Goal: Transaction & Acquisition: Purchase product/service

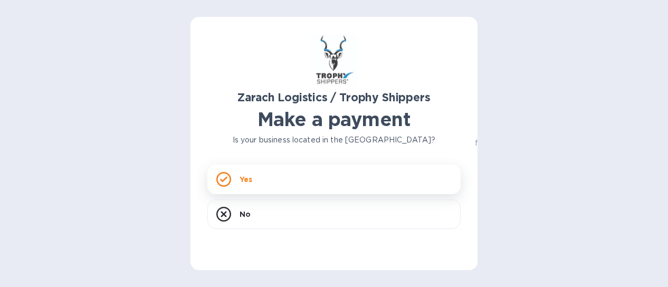
click at [254, 177] on div "Yes" at bounding box center [333, 180] width 253 height 30
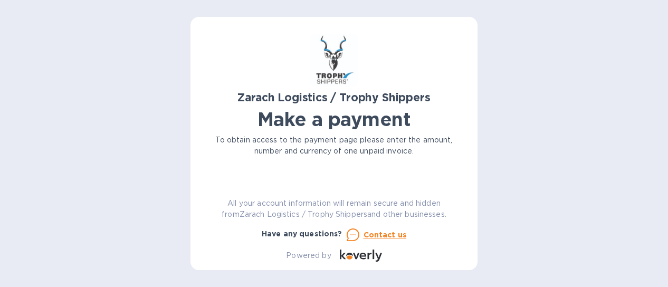
click at [251, 168] on div "Zarach Logistics / Trophy Shippers Make a payment To obtain access to the payme…" at bounding box center [333, 148] width 253 height 228
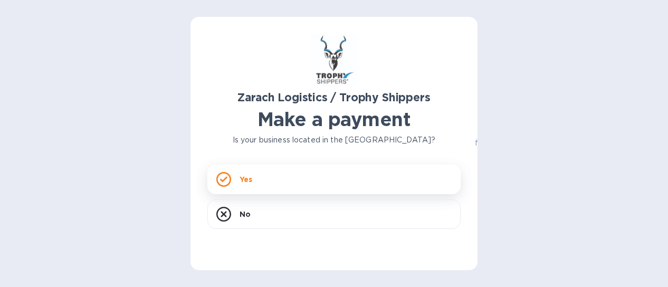
click at [236, 178] on div "Yes" at bounding box center [333, 180] width 253 height 30
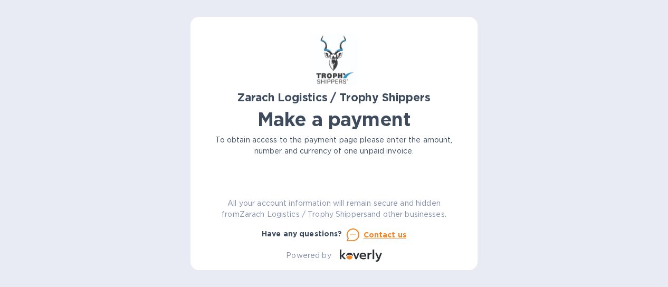
click at [236, 176] on div "Zarach Logistics / Trophy Shippers Make a payment To obtain access to the payme…" at bounding box center [333, 148] width 253 height 228
drag, startPoint x: 292, startPoint y: 167, endPoint x: 263, endPoint y: 161, distance: 30.2
click at [263, 161] on div "Zarach Logistics / Trophy Shippers Make a payment To obtain access to the payme…" at bounding box center [333, 148] width 253 height 228
click at [306, 166] on div "Zarach Logistics / Trophy Shippers Make a payment To obtain access to the payme…" at bounding box center [333, 148] width 253 height 228
click at [372, 238] on u "Contact us" at bounding box center [385, 235] width 43 height 8
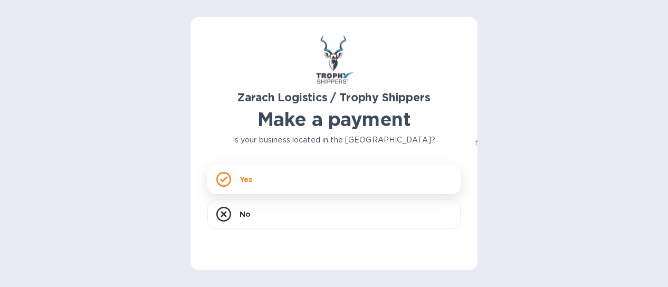
click at [293, 187] on div "Yes" at bounding box center [333, 180] width 253 height 30
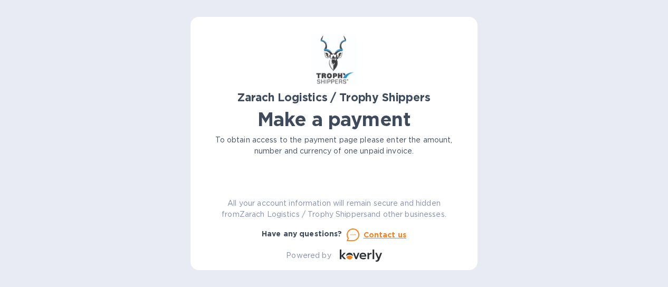
click at [292, 148] on p "To obtain access to the payment page please enter the amount, number and curren…" at bounding box center [333, 146] width 253 height 22
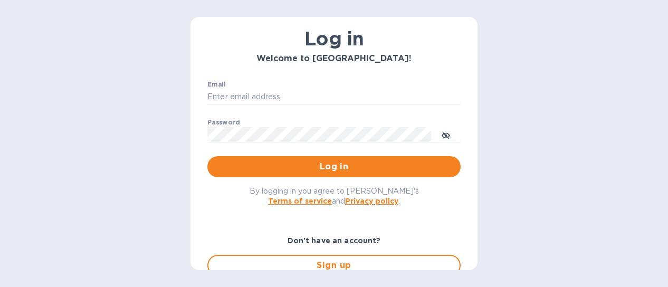
scroll to position [106, 0]
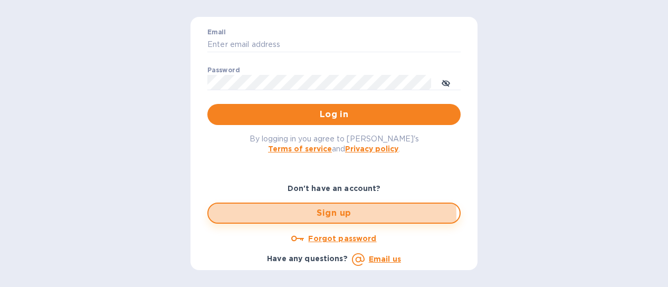
click at [304, 215] on span "Sign up" at bounding box center [334, 213] width 234 height 13
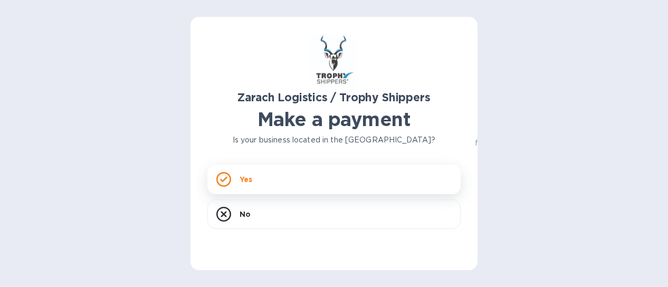
click at [236, 178] on div "Yes" at bounding box center [333, 180] width 253 height 30
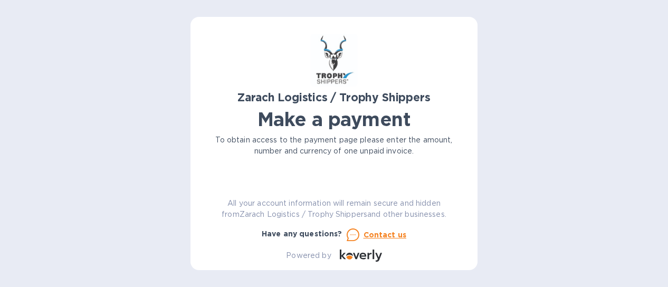
click at [275, 176] on div "Bill number №" at bounding box center [333, 188] width 253 height 24
click at [277, 192] on div "Zarach Logistics / Trophy Shippers Make a payment To obtain access to the payme…" at bounding box center [333, 148] width 253 height 228
click at [278, 199] on div "Zarach Logistics / Trophy Shippers Make a payment To obtain access to the payme…" at bounding box center [333, 148] width 253 height 228
click at [278, 203] on p "All your account information will remain secure and hidden from Zarach Logistic…" at bounding box center [333, 209] width 253 height 22
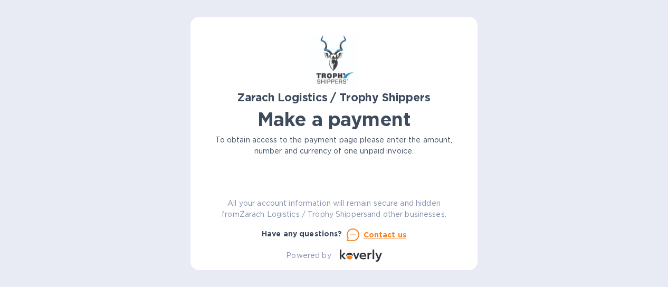
drag, startPoint x: 278, startPoint y: 203, endPoint x: 260, endPoint y: 182, distance: 27.0
click at [260, 182] on div "Zarach Logistics / Trophy Shippers Make a payment To obtain access to the payme…" at bounding box center [333, 148] width 253 height 228
click at [353, 156] on p "To obtain access to the payment page please enter the amount, number and curren…" at bounding box center [333, 146] width 253 height 22
click at [459, 175] on div "Zarach Logistics / Trophy Shippers Make a payment To obtain access to the payme…" at bounding box center [333, 148] width 253 height 228
